Goal: Task Accomplishment & Management: Use online tool/utility

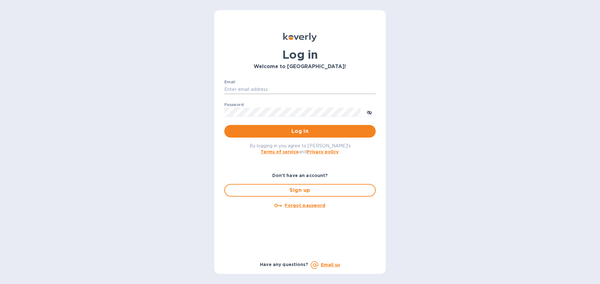
click at [246, 88] on input "Email" at bounding box center [299, 89] width 151 height 9
type input "[PERSON_NAME][EMAIL_ADDRESS][DOMAIN_NAME]"
click at [224, 125] on button "Log in" at bounding box center [299, 131] width 151 height 13
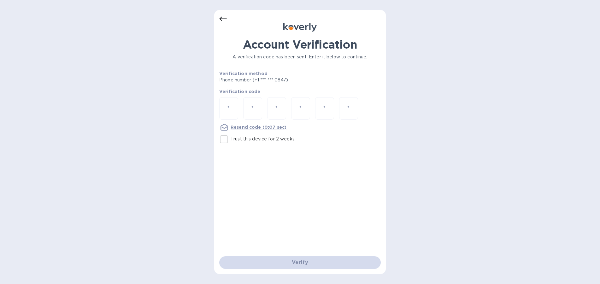
click at [227, 106] on input "number" at bounding box center [229, 109] width 8 height 12
type input "9"
type input "2"
type input "9"
type input "3"
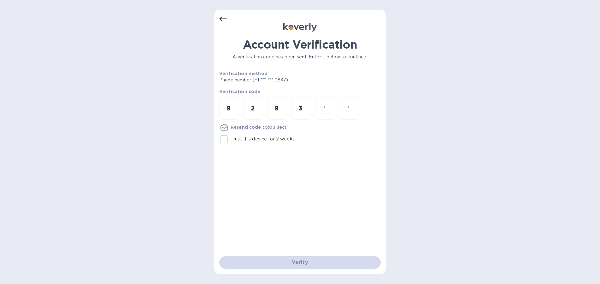
type input "4"
type input "1"
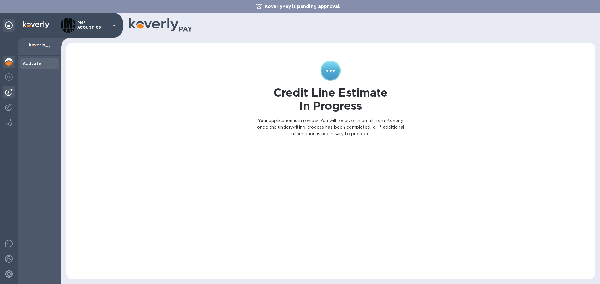
click at [10, 94] on img at bounding box center [9, 92] width 8 height 8
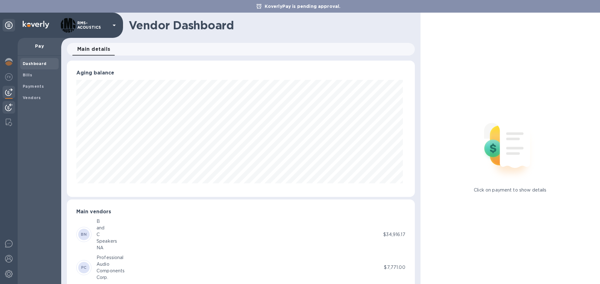
scroll to position [136, 345]
click at [33, 99] on b "Vendors" at bounding box center [32, 97] width 18 height 5
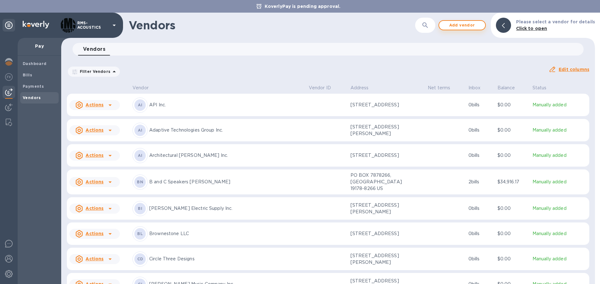
click at [469, 27] on span "Add vendor" at bounding box center [462, 25] width 36 height 8
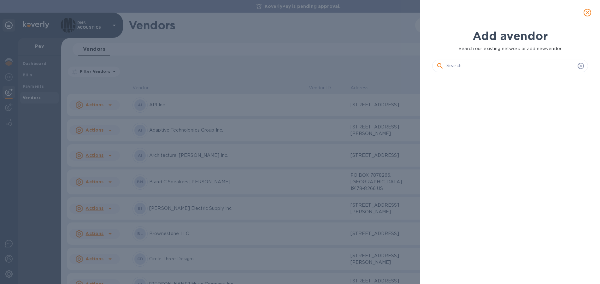
scroll to position [185, 158]
click at [486, 68] on input "text" at bounding box center [510, 65] width 129 height 9
click at [467, 65] on input "text" at bounding box center [510, 65] width 129 height 9
paste input "MMK Europe"
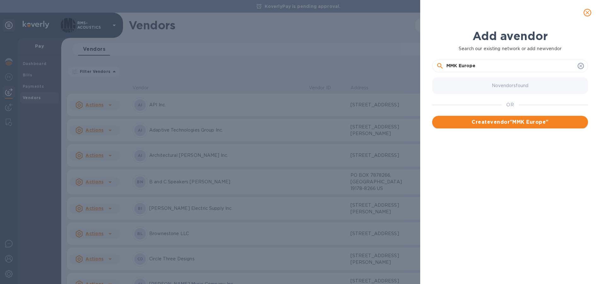
type input "MMK Europe"
click at [520, 122] on span "Create vendor " MMK Europe "" at bounding box center [510, 122] width 146 height 8
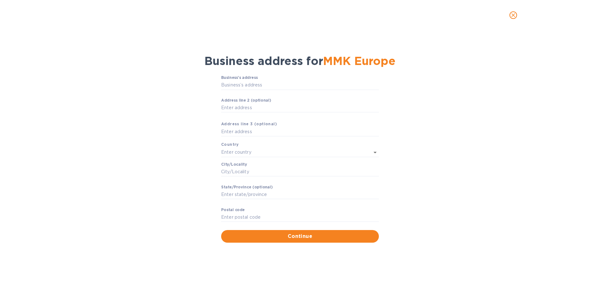
click at [114, 61] on div "Business address for MMK [GEOGRAPHIC_DATA]" at bounding box center [300, 60] width 584 height 21
click at [228, 86] on input "Business’s аddress" at bounding box center [300, 84] width 158 height 9
paste input "text"
type input "42 Zur Nohn"
type input "[GEOGRAPHIC_DATA]"
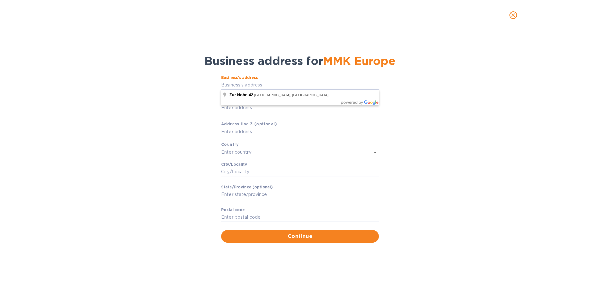
type input "Eupen"
type input "Région wallonne"
type input "4701"
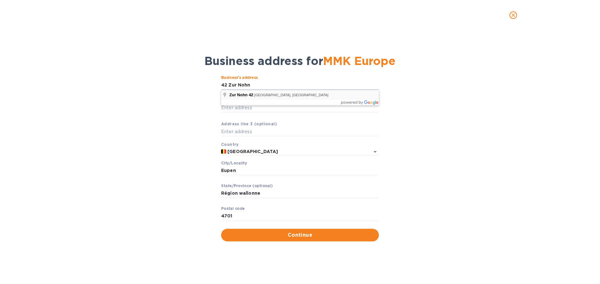
type input "42 Zur Nohn"
click at [112, 113] on div "Business’s аddress 42 Zur Nohn ​ Аddress line 2 (optional) ​ Аddress line 3 (op…" at bounding box center [300, 159] width 584 height 174
click at [396, 60] on span "MMK Europe" at bounding box center [359, 61] width 73 height 14
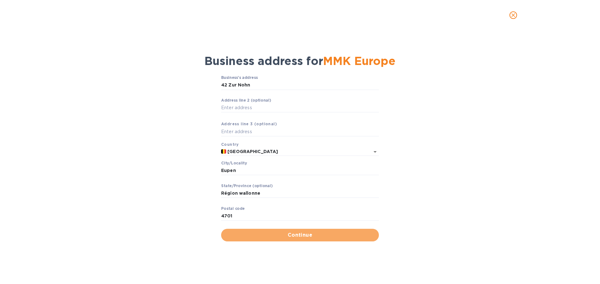
click at [303, 237] on span "Continue" at bounding box center [300, 235] width 148 height 8
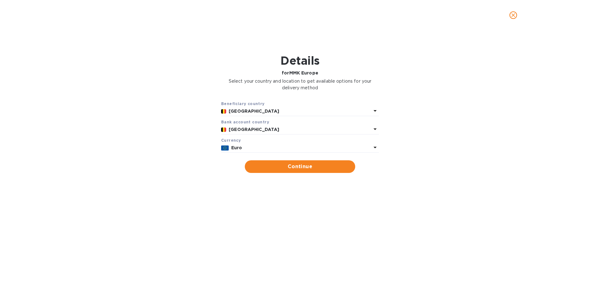
click at [59, 196] on div "Details for MMK Europe Select your country and location to get available option…" at bounding box center [300, 146] width 584 height 220
click at [116, 170] on div "Beneficiary country [GEOGRAPHIC_DATA] Bank account cоuntry [GEOGRAPHIC_DATA] Cu…" at bounding box center [300, 137] width 584 height 80
click at [250, 111] on p "[GEOGRAPHIC_DATA]" at bounding box center [300, 111] width 143 height 7
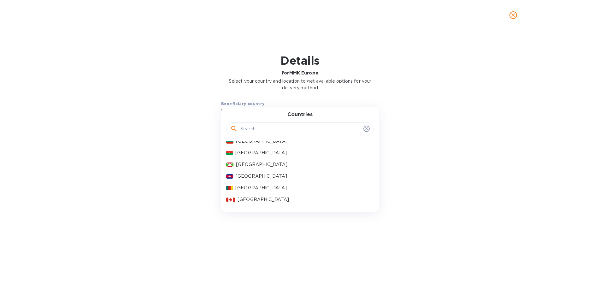
scroll to position [347, 0]
click at [148, 159] on div "Beneficiary country [GEOGRAPHIC_DATA] Countries [GEOGRAPHIC_DATA] [GEOGRAPHIC_D…" at bounding box center [300, 137] width 584 height 80
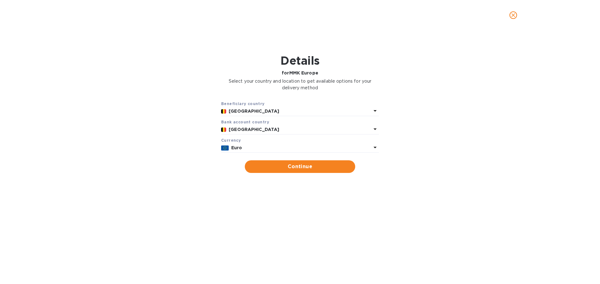
click at [99, 110] on div "Beneficiary country [GEOGRAPHIC_DATA] Bank account cоuntry [GEOGRAPHIC_DATA] Cu…" at bounding box center [300, 137] width 584 height 80
click at [366, 128] on p "[GEOGRAPHIC_DATA]" at bounding box center [300, 129] width 143 height 7
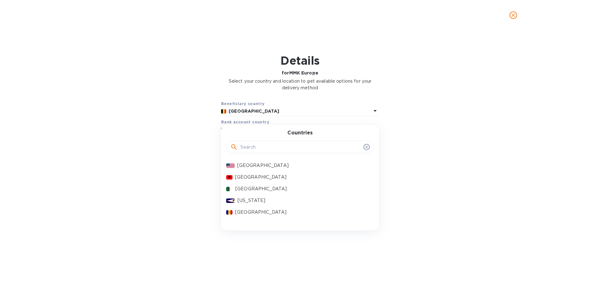
click at [248, 164] on p "[GEOGRAPHIC_DATA]" at bounding box center [303, 165] width 132 height 7
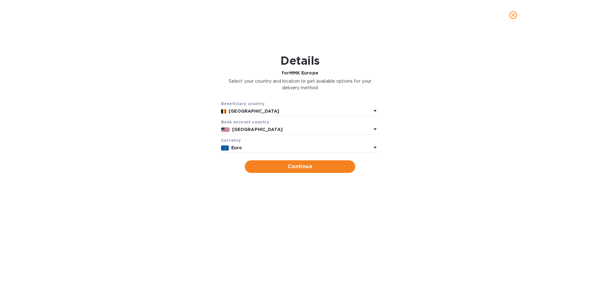
click at [182, 139] on div "Beneficiary country [GEOGRAPHIC_DATA] Bank account cоuntry [GEOGRAPHIC_DATA] Cu…" at bounding box center [300, 137] width 584 height 80
click at [251, 146] on p "Euro" at bounding box center [301, 148] width 140 height 7
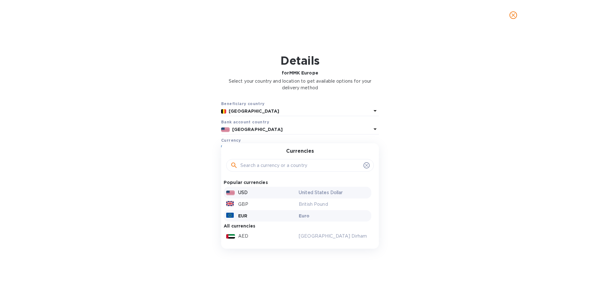
click at [237, 191] on div "USD" at bounding box center [261, 192] width 73 height 9
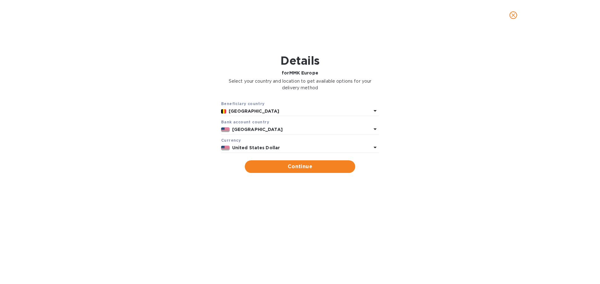
click at [167, 148] on div "Beneficiary country [GEOGRAPHIC_DATA] Bank account cоuntry [GEOGRAPHIC_DATA] Cu…" at bounding box center [300, 137] width 584 height 80
click at [244, 109] on b "[GEOGRAPHIC_DATA]" at bounding box center [254, 111] width 50 height 5
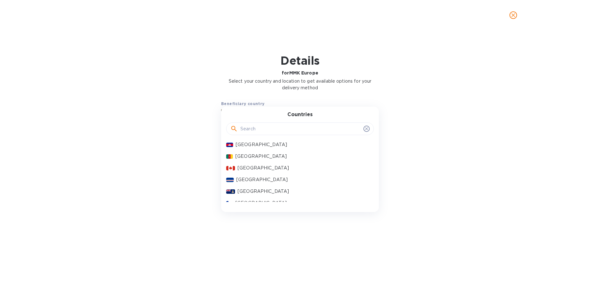
scroll to position [379, 0]
click at [53, 170] on div "Beneficiary country [GEOGRAPHIC_DATA] Countries [GEOGRAPHIC_DATA] [GEOGRAPHIC_D…" at bounding box center [300, 137] width 584 height 80
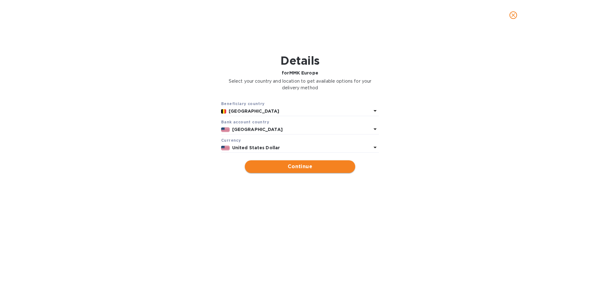
click at [309, 169] on span "Continue" at bounding box center [300, 167] width 100 height 8
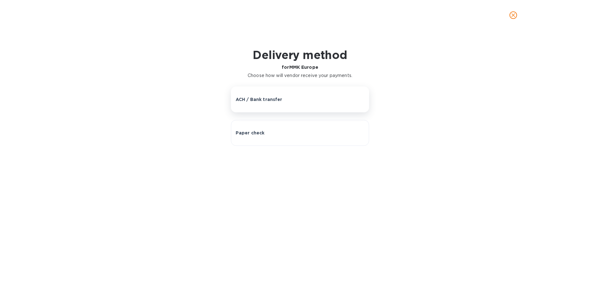
click at [267, 105] on button "ACH / Bank transfer" at bounding box center [300, 99] width 139 height 26
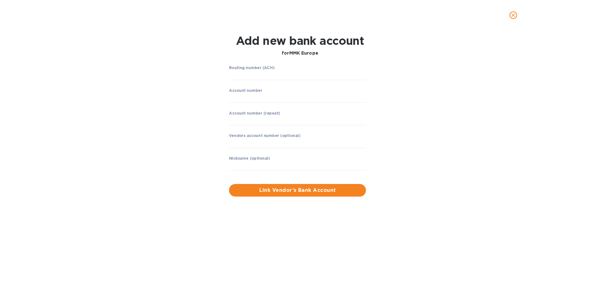
click at [128, 135] on div "Routing number (ACH) ​ Account number ​ Account number (repeat) ​ Vendors accou…" at bounding box center [299, 131] width 389 height 139
click at [254, 74] on input "string" at bounding box center [297, 75] width 137 height 9
paste input "026073150"
type input "026073150"
click at [176, 112] on div "Routing number (ACH) COMMUNITY FEDERAL SAVINGS BANK Account number ​ Account nu…" at bounding box center [299, 131] width 389 height 138
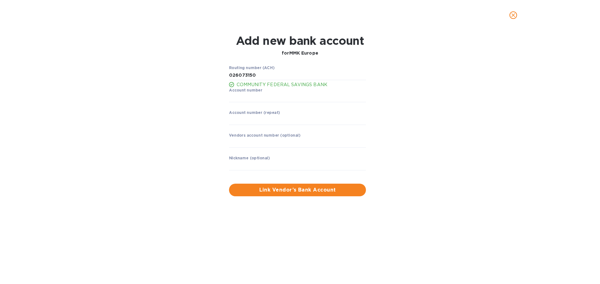
click at [78, 176] on div "Add new bank account for MMK Europe Routing number (ACH) COMMUNITY FEDERAL SAVI…" at bounding box center [300, 115] width 590 height 170
click at [252, 97] on input "string" at bounding box center [297, 97] width 137 height 9
paste input "8312177526"
type input "8312177526"
paste input "8312177526"
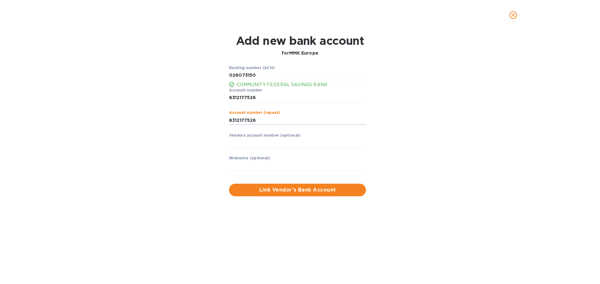
type input "8312177526"
click at [167, 154] on div "Routing number (ACH) COMMUNITY FEDERAL SAVINGS BANK Account number ​ Account nu…" at bounding box center [299, 131] width 389 height 138
click at [269, 167] on input "text" at bounding box center [297, 165] width 137 height 9
click at [133, 188] on div "Routing number (ACH) COMMUNITY FEDERAL SAVINGS BANK Account number ​ Account nu…" at bounding box center [299, 131] width 389 height 138
click at [256, 166] on input "text" at bounding box center [297, 165] width 137 height 9
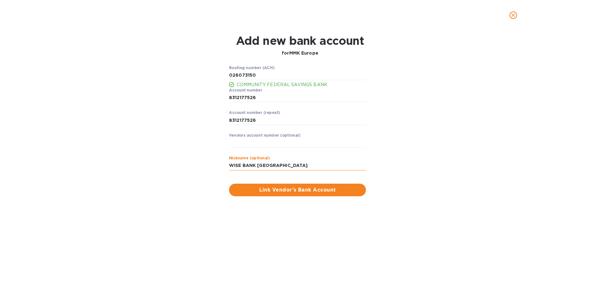
click at [266, 165] on input "WISE BANK [GEOGRAPHIC_DATA]" at bounding box center [297, 165] width 137 height 9
type input "WISE BANK NY [GEOGRAPHIC_DATA]"
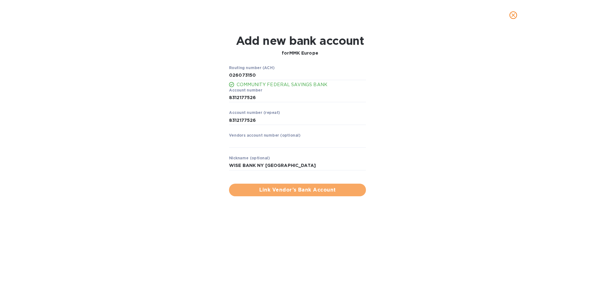
click at [315, 190] on span "Link Vendor’s Bank Account" at bounding box center [297, 190] width 127 height 8
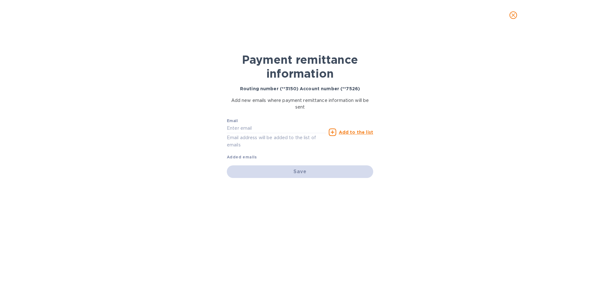
click at [96, 185] on div "Payment remittance information Routing number (**3150) Account number (**7526) …" at bounding box center [300, 157] width 600 height 254
click at [268, 130] on input "text" at bounding box center [276, 128] width 99 height 9
paste input "[PERSON_NAME][EMAIL_ADDRESS][PERSON_NAME][DOMAIN_NAME]"
type input "[PERSON_NAME][EMAIL_ADDRESS][PERSON_NAME][DOMAIN_NAME]"
click at [362, 130] on u "Add to the list" at bounding box center [356, 132] width 34 height 5
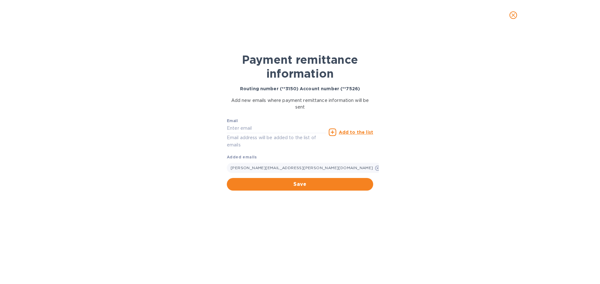
drag, startPoint x: 310, startPoint y: 187, endPoint x: 325, endPoint y: 188, distance: 14.6
click at [311, 187] on span "Save" at bounding box center [300, 184] width 136 height 8
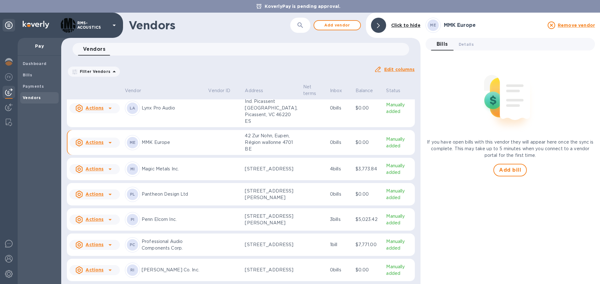
click at [110, 146] on icon at bounding box center [110, 143] width 8 height 8
click at [103, 200] on b "Add new bill" at bounding box center [101, 199] width 29 height 5
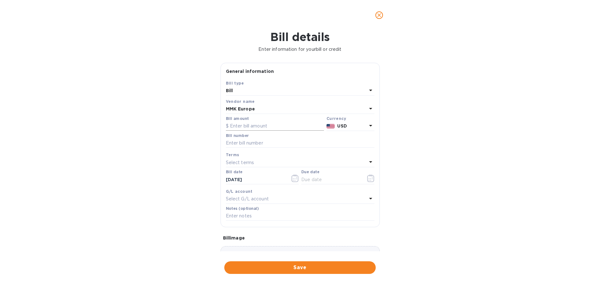
click at [248, 128] on input "text" at bounding box center [275, 125] width 98 height 9
type input "594.60"
click at [229, 142] on input "text" at bounding box center [300, 143] width 149 height 9
click at [118, 124] on div "Bill details Enter information for your bill or credit General information Save…" at bounding box center [300, 157] width 600 height 254
click at [246, 141] on input "text" at bounding box center [300, 143] width 149 height 9
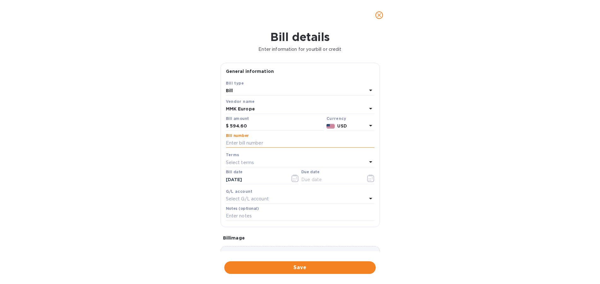
paste input "INV/2025/00788"
type input "INV/2025/00788"
click at [368, 175] on icon "button" at bounding box center [370, 178] width 7 height 8
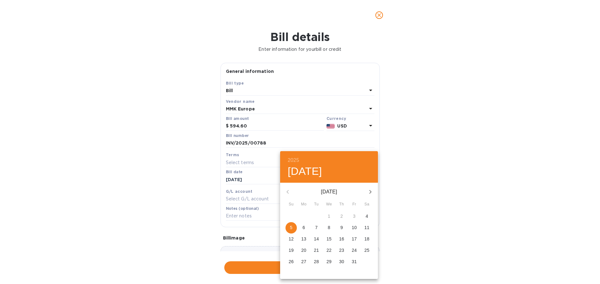
click at [290, 229] on p "5" at bounding box center [291, 227] width 3 height 6
type input "[DATE]"
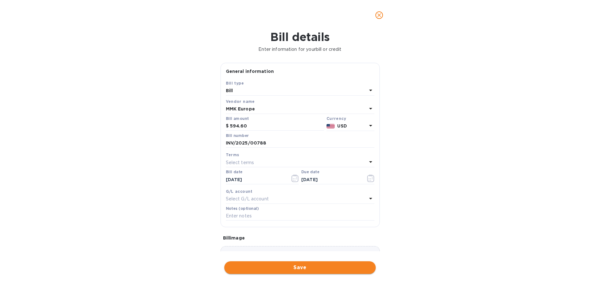
click at [304, 268] on span "Save" at bounding box center [299, 268] width 141 height 8
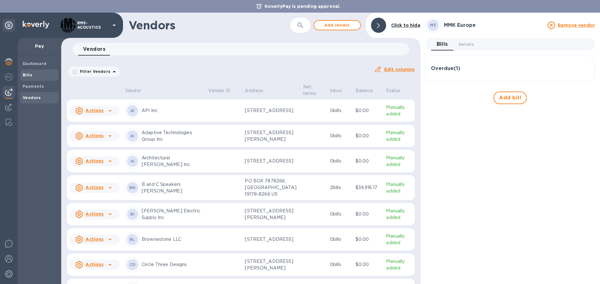
click at [32, 74] on span "Bills" at bounding box center [39, 75] width 33 height 6
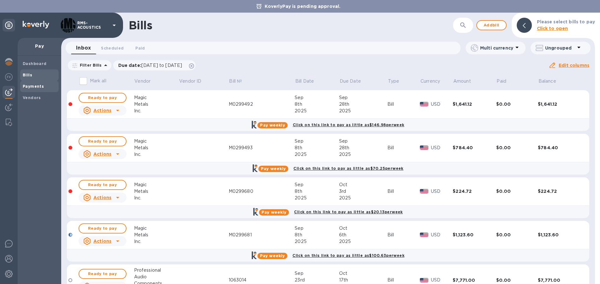
click at [30, 87] on b "Payments" at bounding box center [33, 86] width 21 height 5
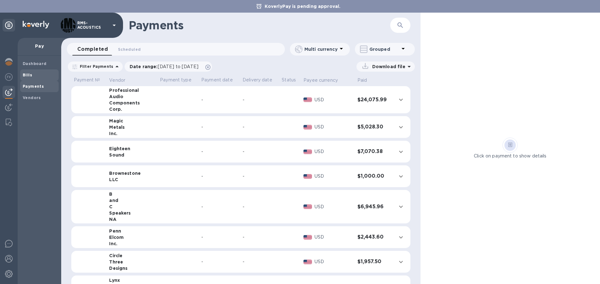
click at [31, 75] on b "Bills" at bounding box center [27, 75] width 9 height 5
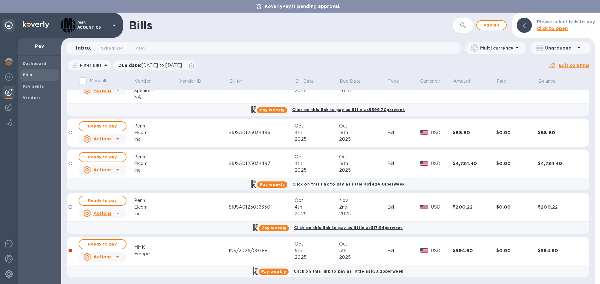
scroll to position [302, 0]
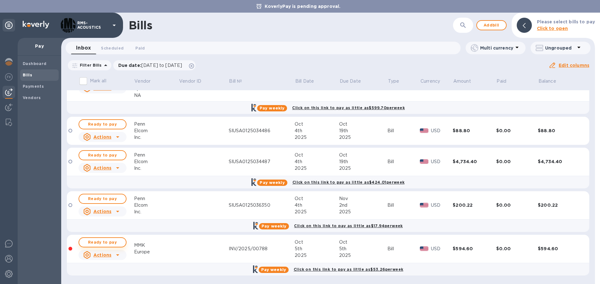
click at [107, 241] on span "Ready to pay" at bounding box center [102, 243] width 37 height 8
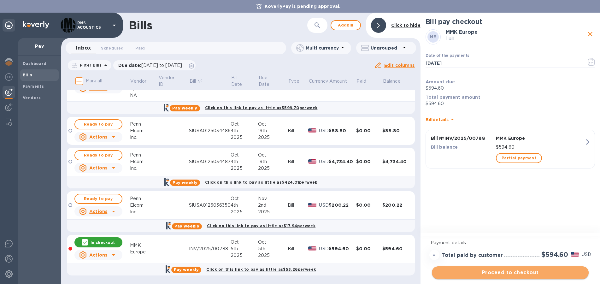
click at [536, 273] on span "Proceed to checkout" at bounding box center [510, 273] width 147 height 8
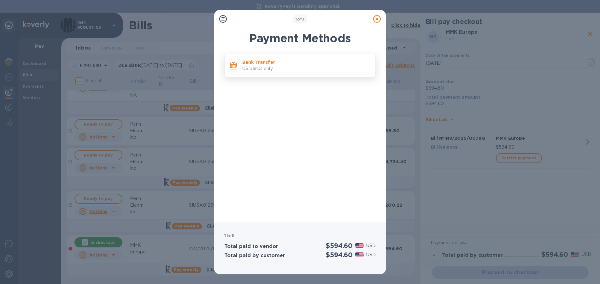
click at [260, 69] on p "US banks only." at bounding box center [306, 68] width 128 height 7
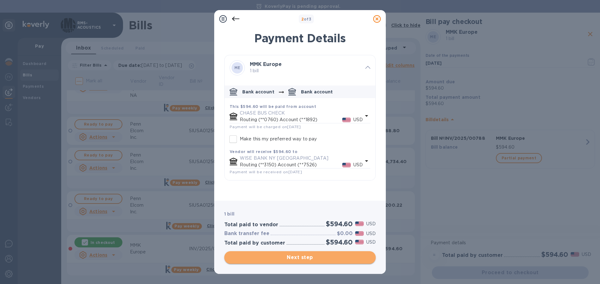
click at [306, 257] on span "Next step" at bounding box center [299, 258] width 141 height 8
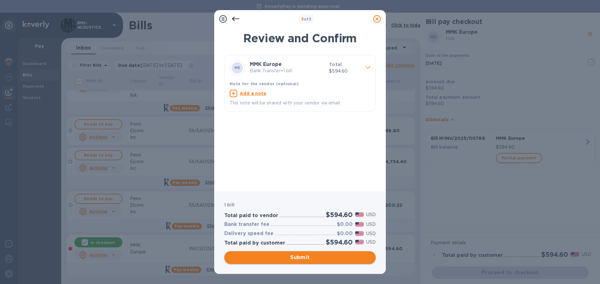
click at [324, 257] on span "Submit" at bounding box center [299, 258] width 141 height 8
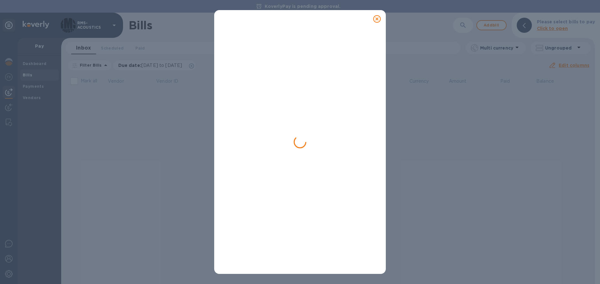
scroll to position [0, 0]
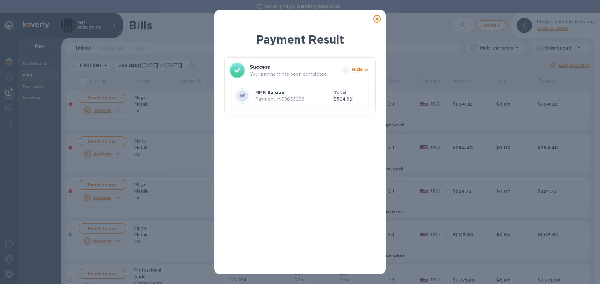
click at [378, 19] on icon at bounding box center [377, 19] width 8 height 8
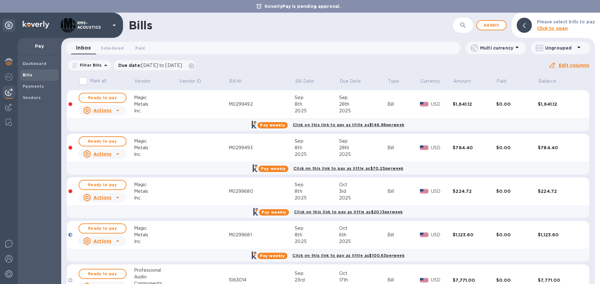
click at [112, 21] on icon at bounding box center [114, 25] width 8 height 8
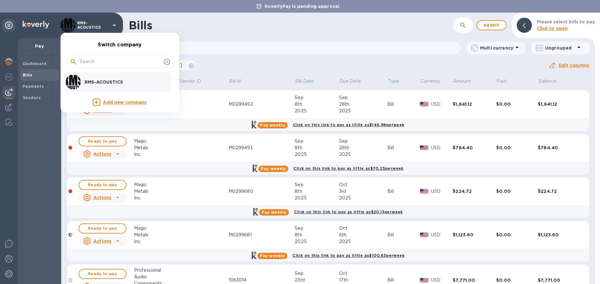
drag, startPoint x: 35, startPoint y: 162, endPoint x: 9, endPoint y: 225, distance: 68.1
click at [35, 169] on div at bounding box center [300, 142] width 600 height 284
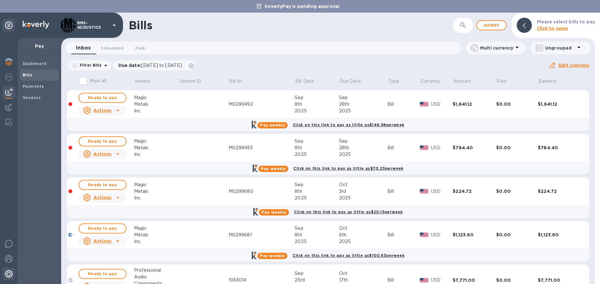
click at [9, 273] on img at bounding box center [9, 274] width 8 height 8
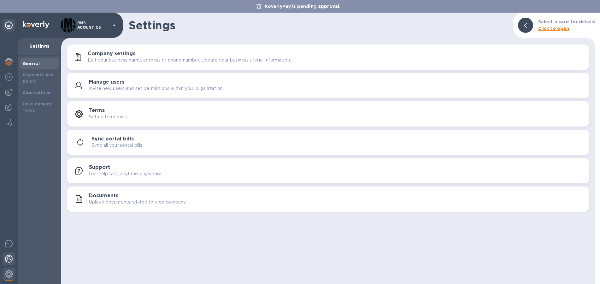
click at [8, 258] on img at bounding box center [9, 259] width 8 height 8
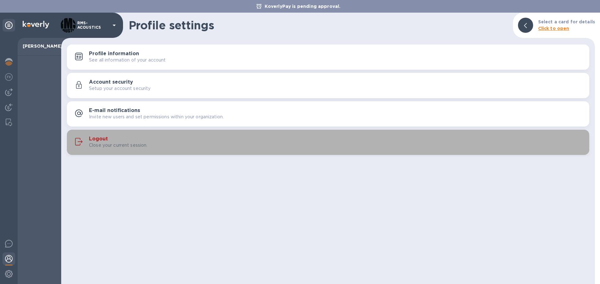
click at [87, 137] on div "Logout Close your current session." at bounding box center [328, 142] width 515 height 15
